Goal: Find specific page/section: Find specific page/section

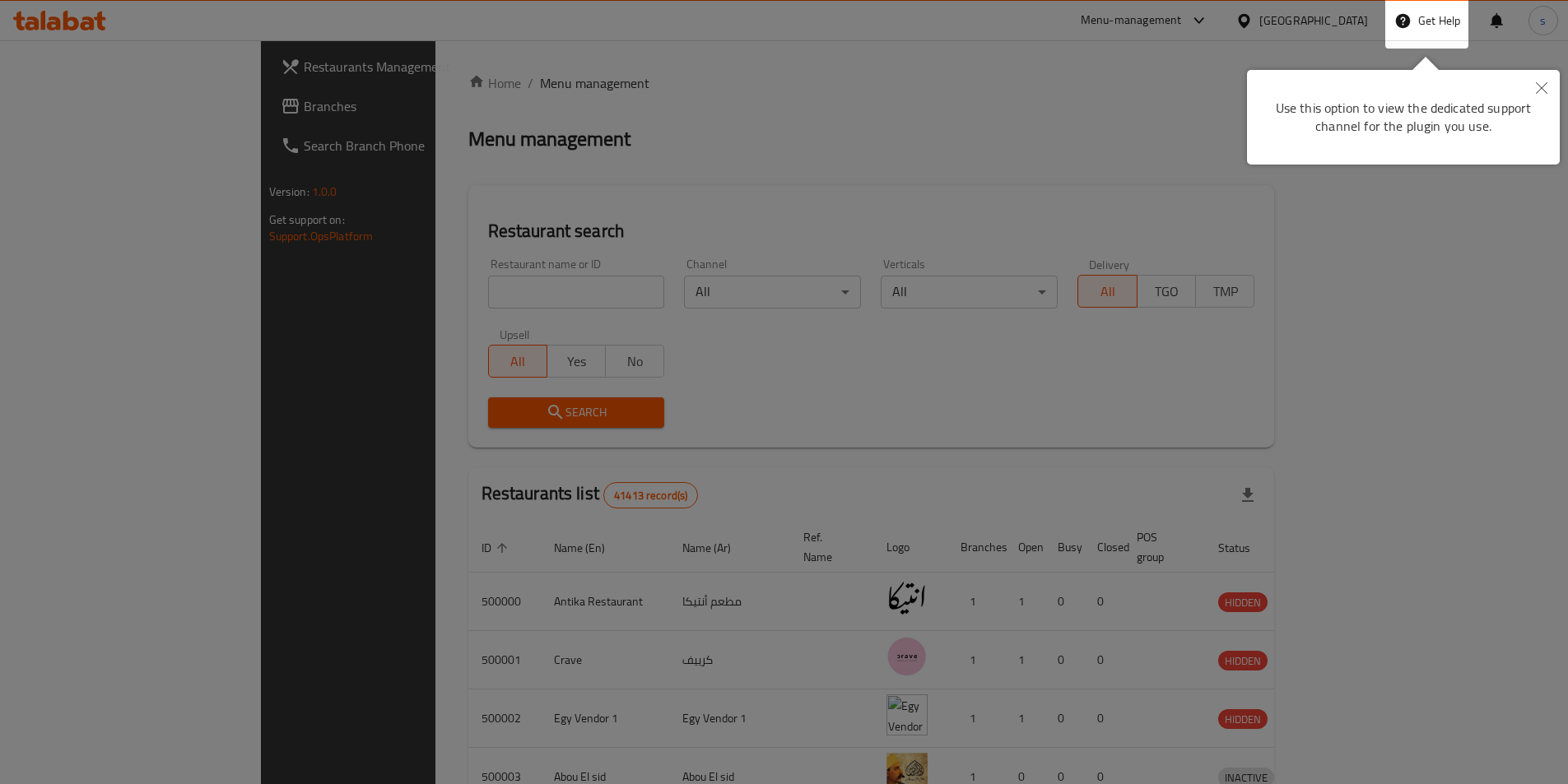
click at [1403, 13] on div "Get Help" at bounding box center [1428, 21] width 67 height 39
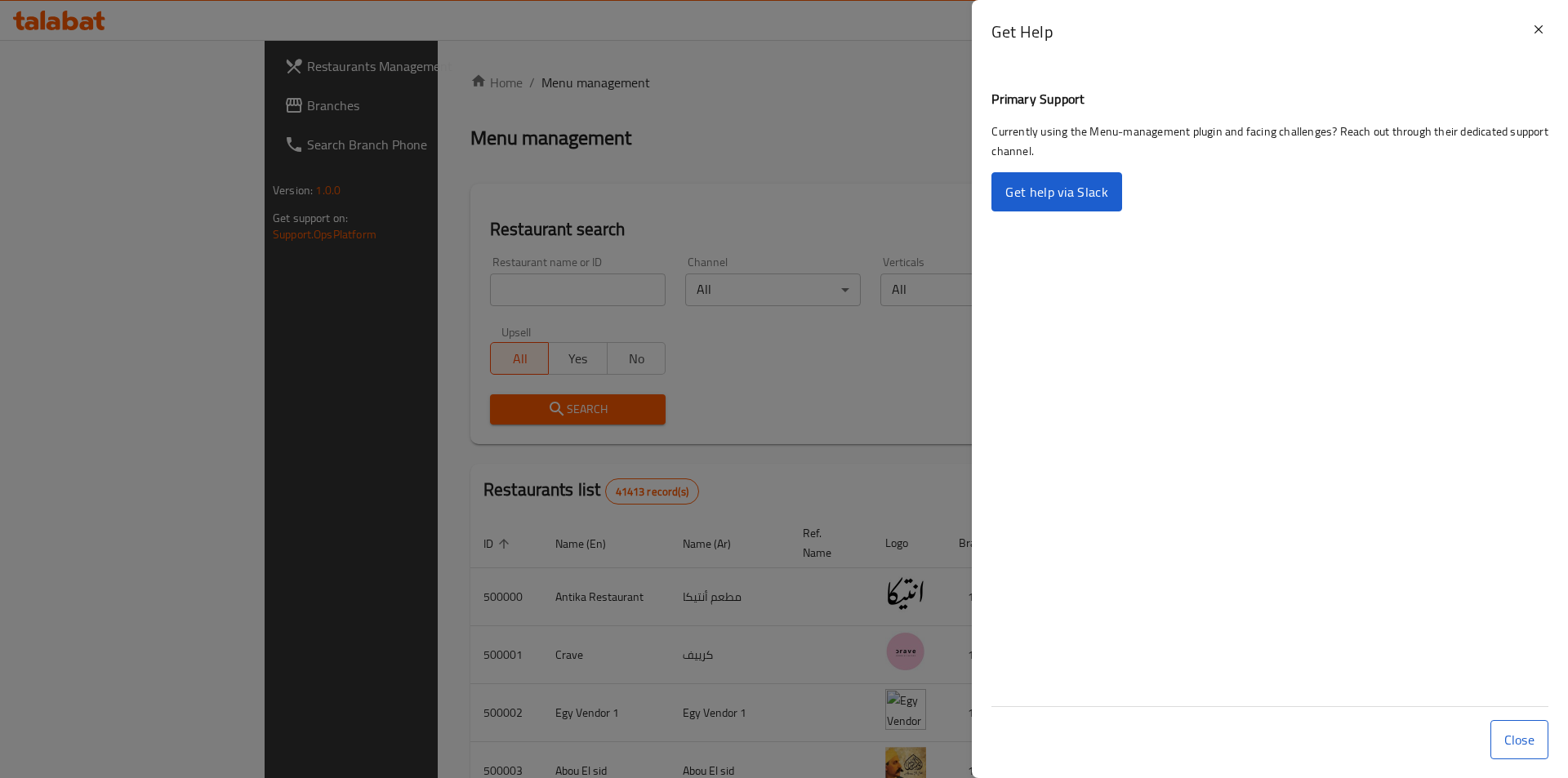
click at [1311, 16] on div "Get Help" at bounding box center [1269, 38] width 597 height 76
click at [1525, 33] on div "Get Help" at bounding box center [1259, 48] width 537 height 57
click at [1524, 27] on div "Get Help" at bounding box center [1259, 48] width 537 height 57
click at [1531, 27] on icon at bounding box center [1539, 29] width 20 height 20
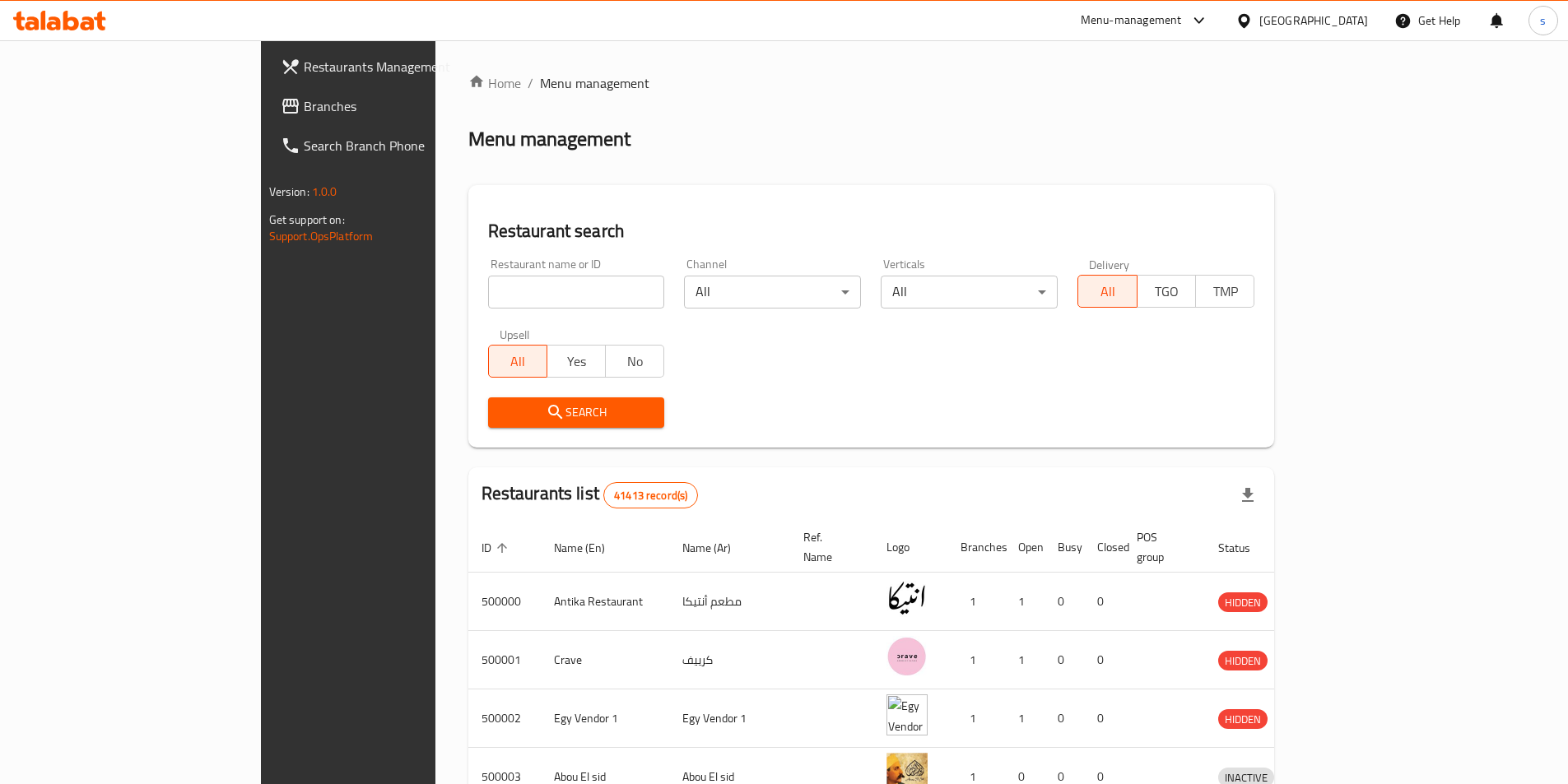
click at [1358, 31] on div "[GEOGRAPHIC_DATA]" at bounding box center [1301, 21] width 158 height 39
click at [1260, 23] on div at bounding box center [1248, 21] width 24 height 18
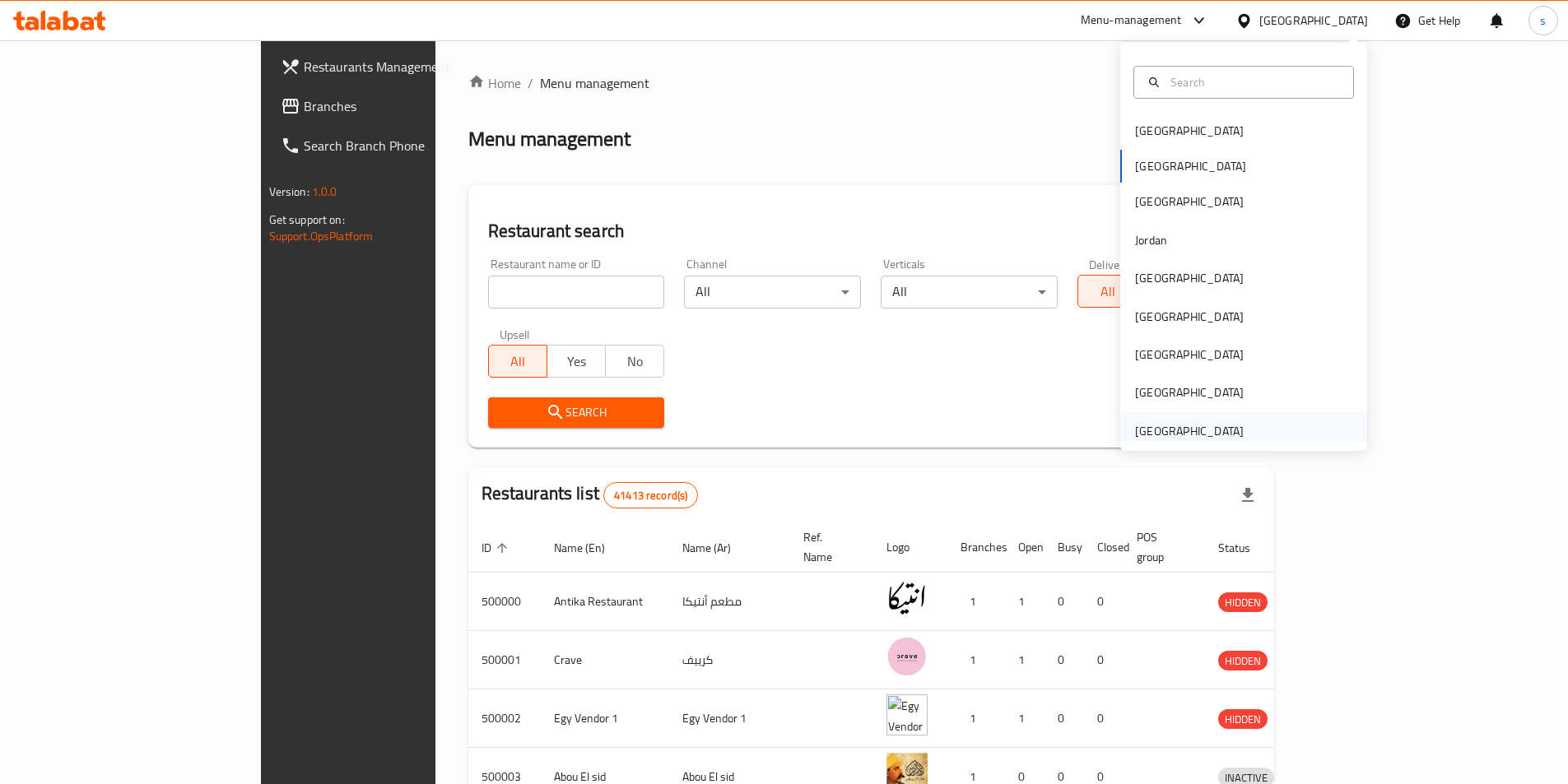
click at [1196, 422] on div "[GEOGRAPHIC_DATA]" at bounding box center [1189, 431] width 108 height 18
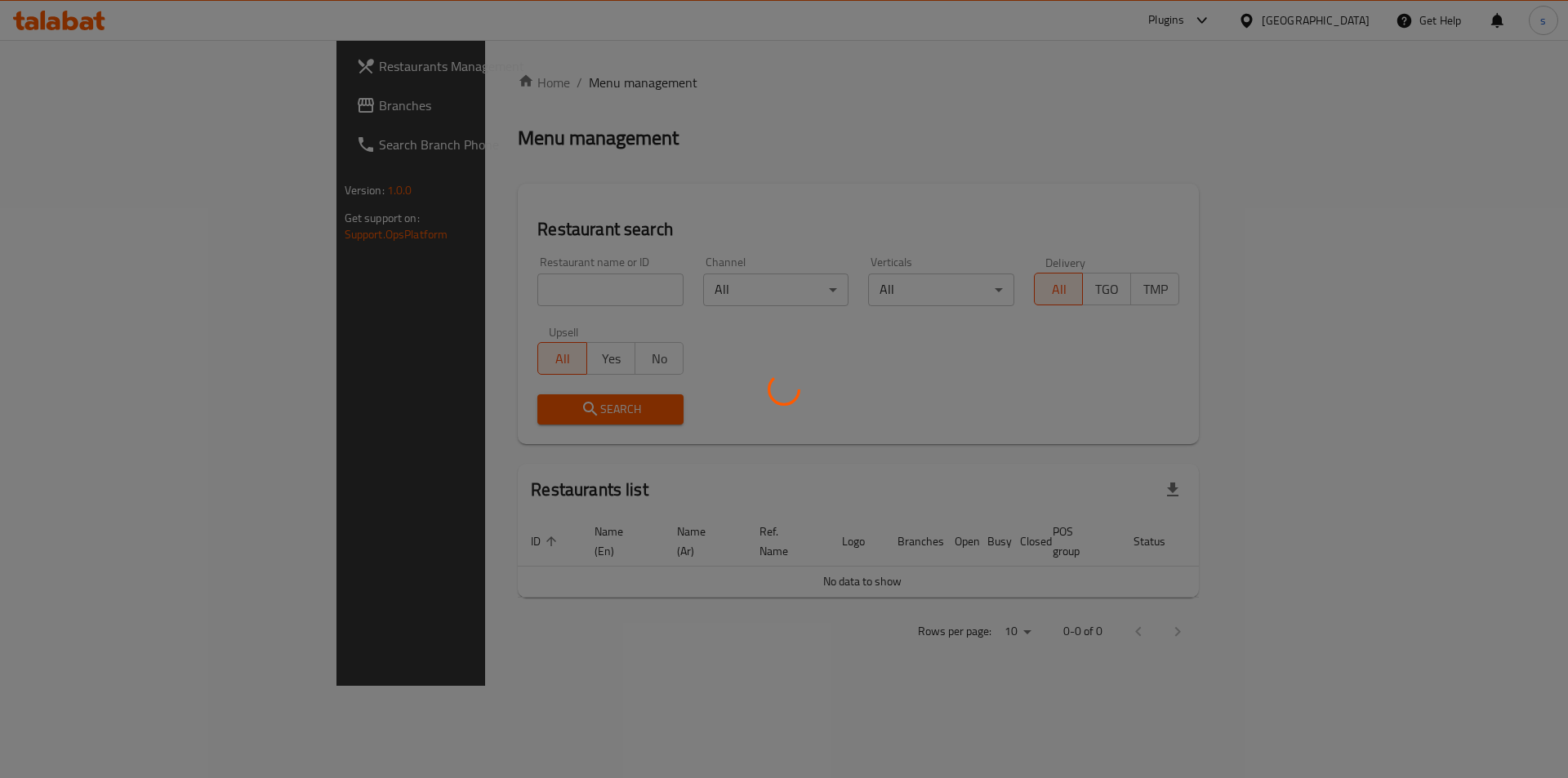
click at [397, 291] on div at bounding box center [784, 389] width 1568 height 778
click at [421, 284] on div at bounding box center [784, 389] width 1568 height 778
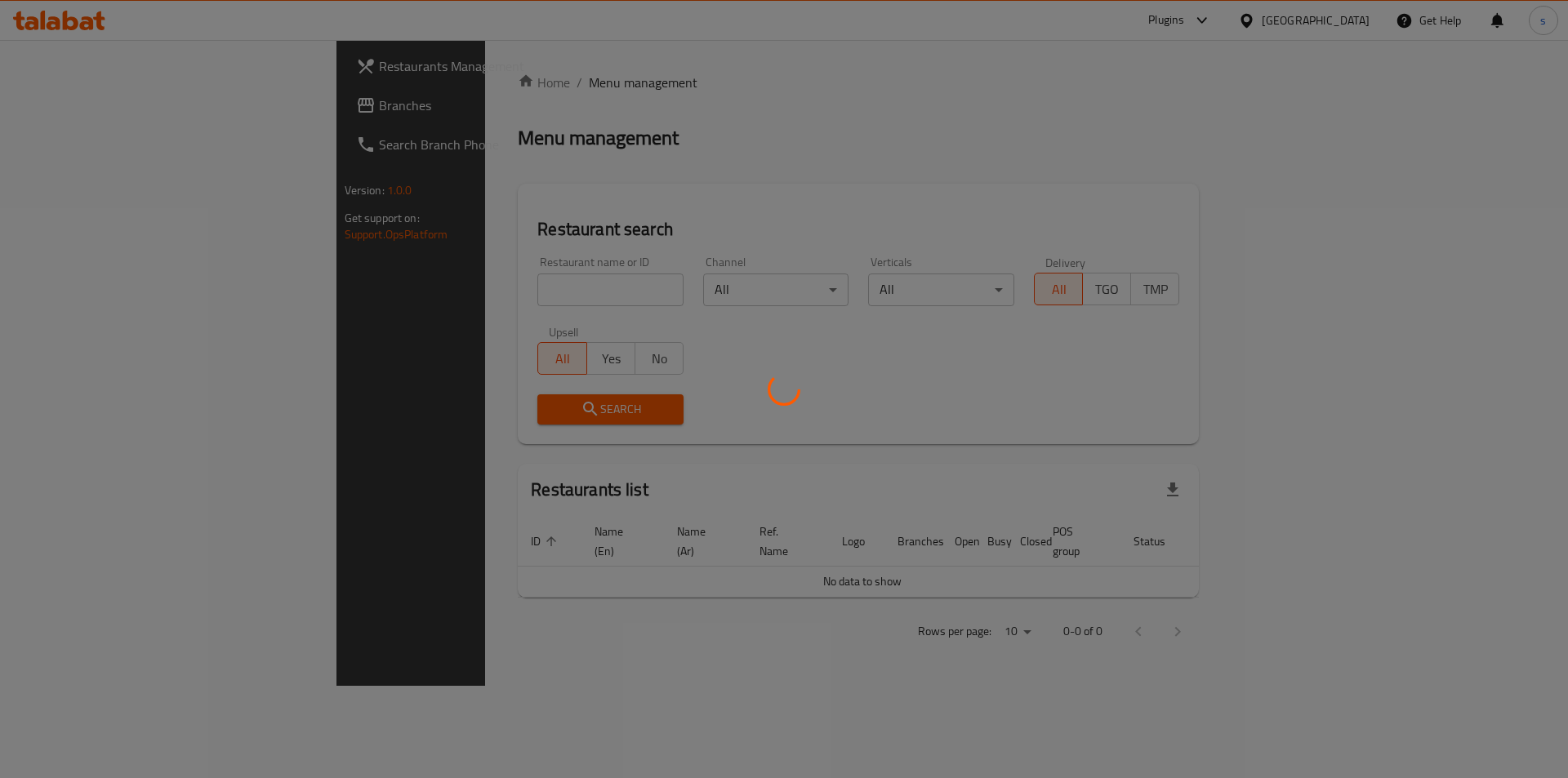
click at [417, 284] on div at bounding box center [784, 389] width 1568 height 778
click at [407, 285] on div at bounding box center [784, 389] width 1568 height 778
click at [475, 289] on div at bounding box center [784, 389] width 1568 height 778
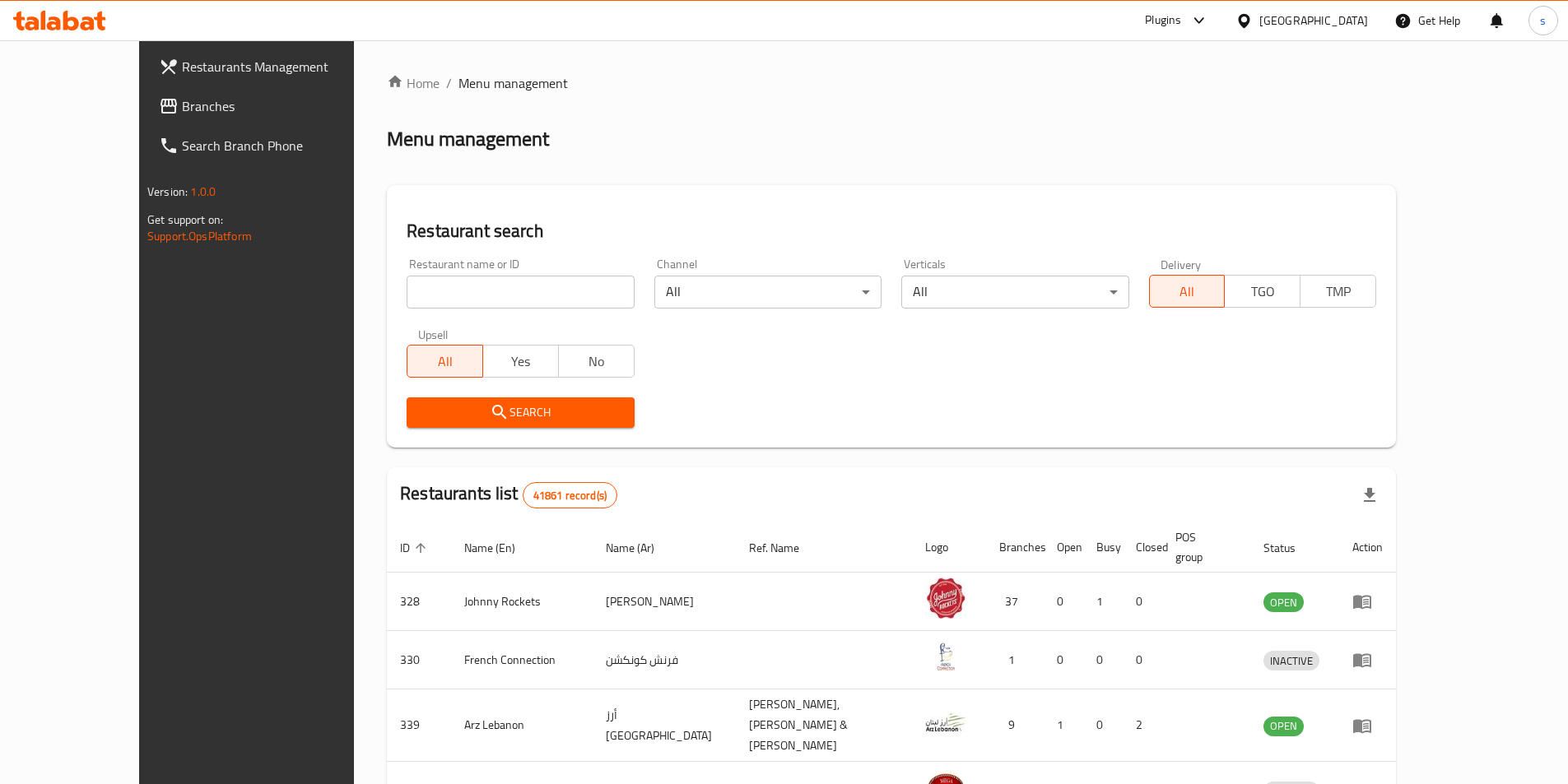
click at [479, 291] on input "search" at bounding box center [520, 291] width 227 height 32
paste input "779986"
type input "779986"
click button "Search" at bounding box center [520, 412] width 227 height 30
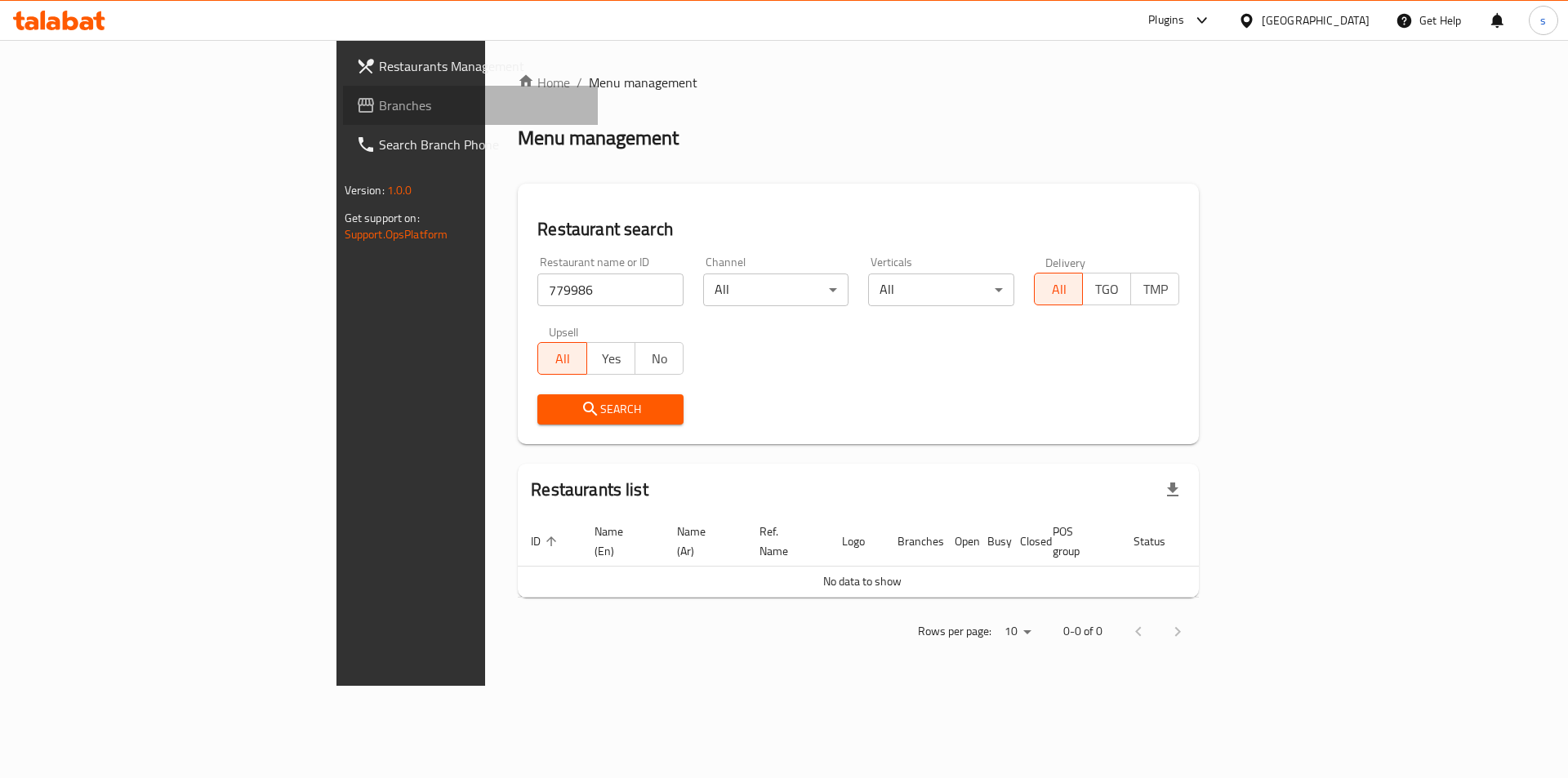
click at [379, 101] on span "Branches" at bounding box center [482, 105] width 207 height 20
